Goal: Communication & Community: Connect with others

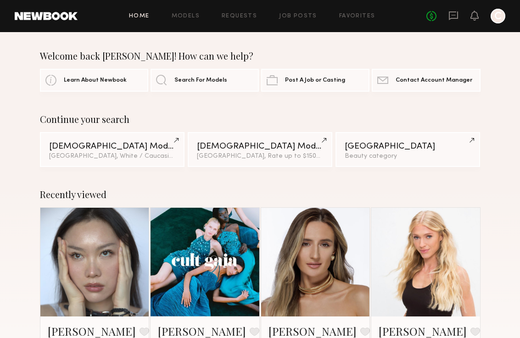
click at [450, 22] on div "No fees up to $5,000 C" at bounding box center [465, 16] width 79 height 15
click at [450, 21] on link at bounding box center [453, 16] width 10 height 11
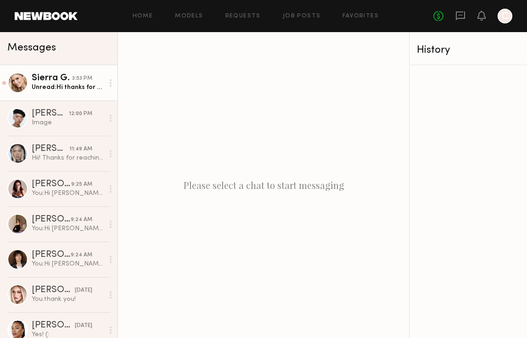
click at [78, 81] on div "3:53 PM" at bounding box center [82, 78] width 20 height 9
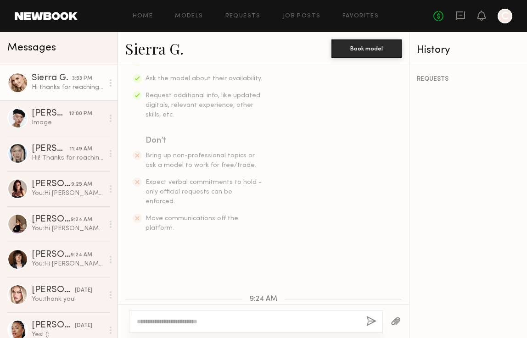
scroll to position [405, 0]
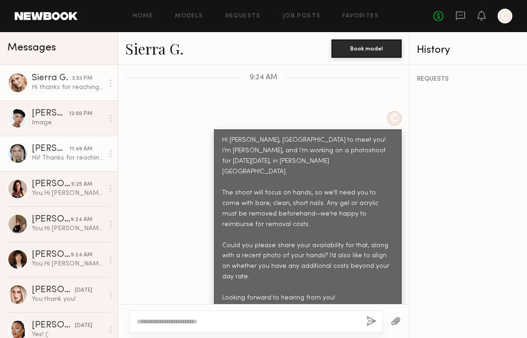
click at [69, 143] on link "[PERSON_NAME] 11:49 AM Hii! Thanks for reaching out. Here is my photo of hands:…" at bounding box center [58, 153] width 117 height 35
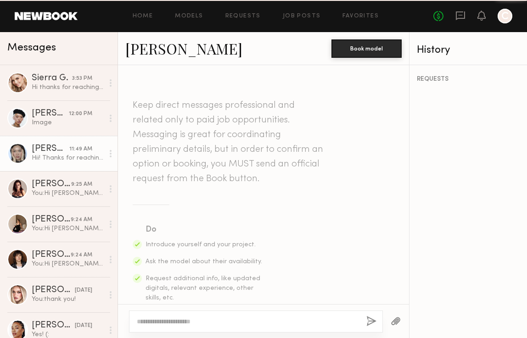
scroll to position [639, 0]
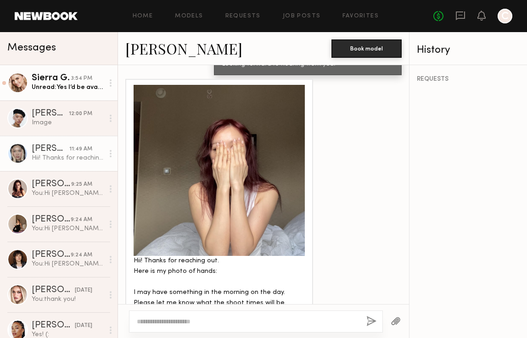
click at [82, 84] on div "Unread: Yes I’d be available for a shoot that day. Will send you a photo of my …" at bounding box center [68, 87] width 72 height 9
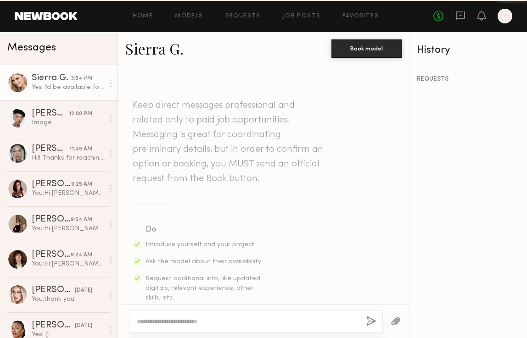
scroll to position [469, 0]
